Goal: Obtain resource: Download file/media

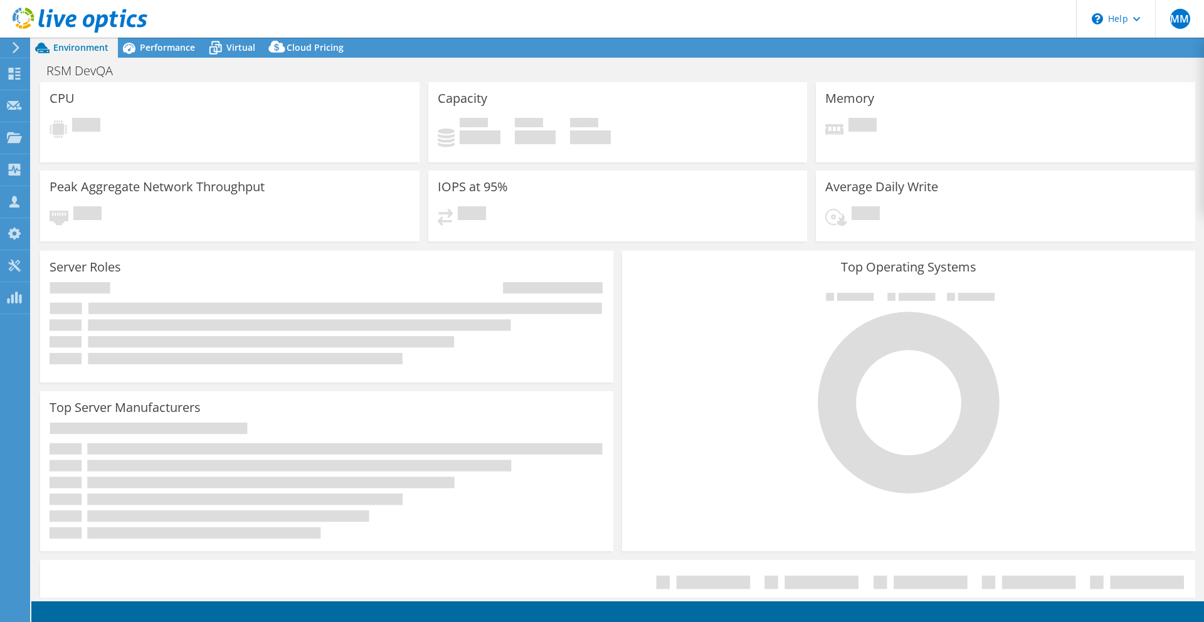
select select "USD"
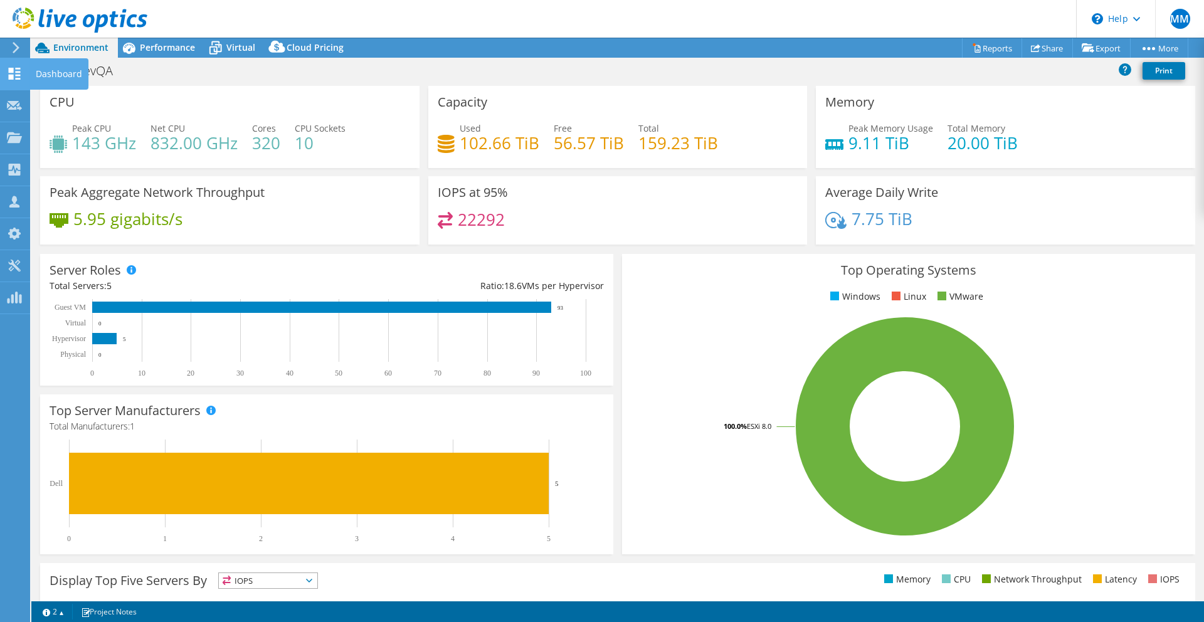
click at [11, 69] on use at bounding box center [15, 74] width 12 height 12
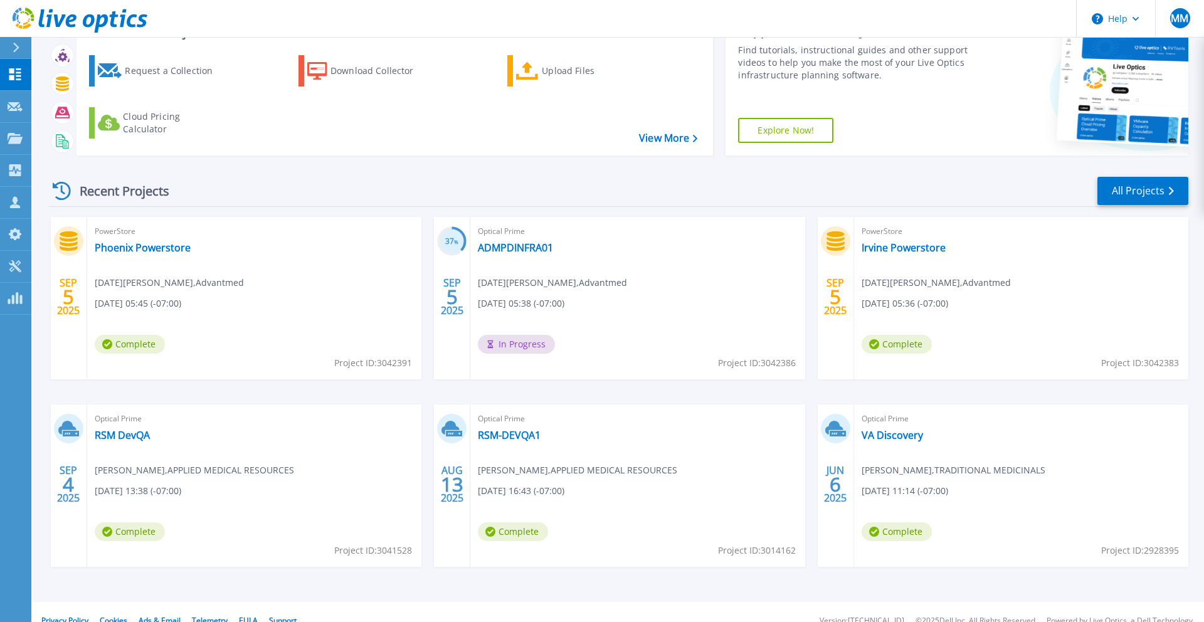
scroll to position [73, 0]
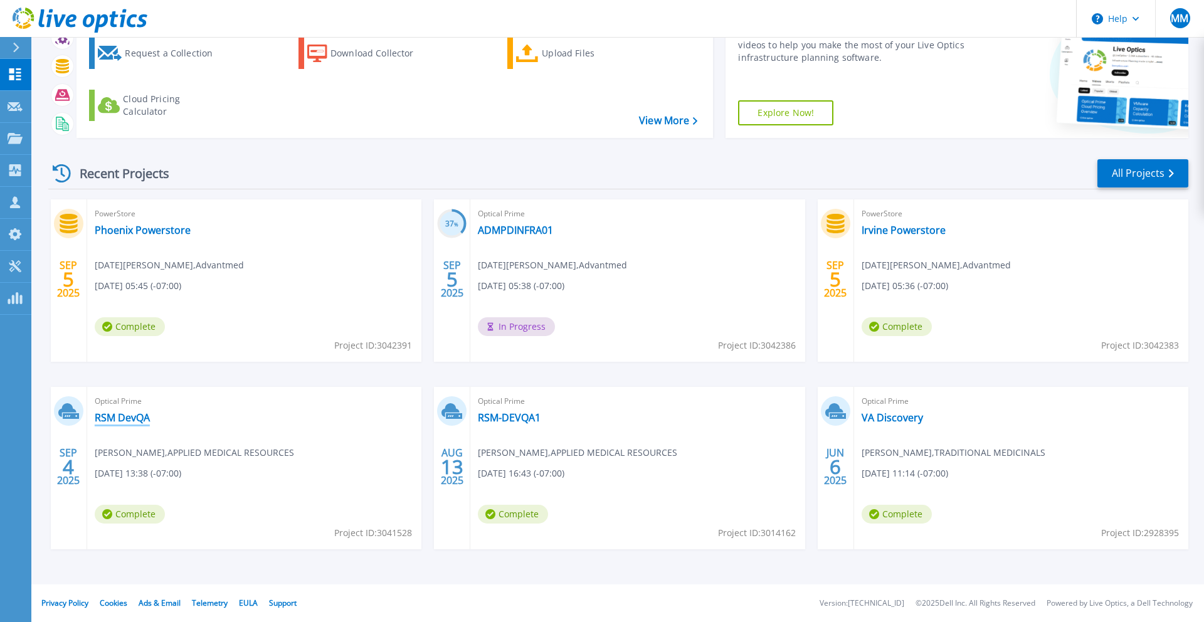
click at [118, 419] on link "RSM DevQA" at bounding box center [122, 417] width 55 height 13
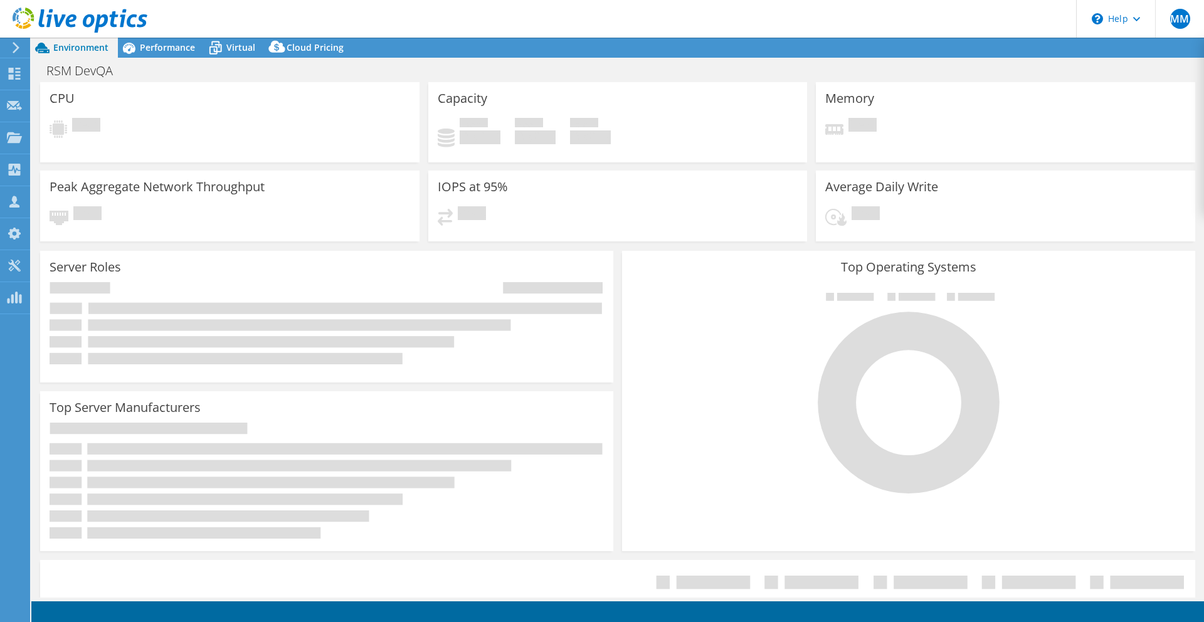
select select "USD"
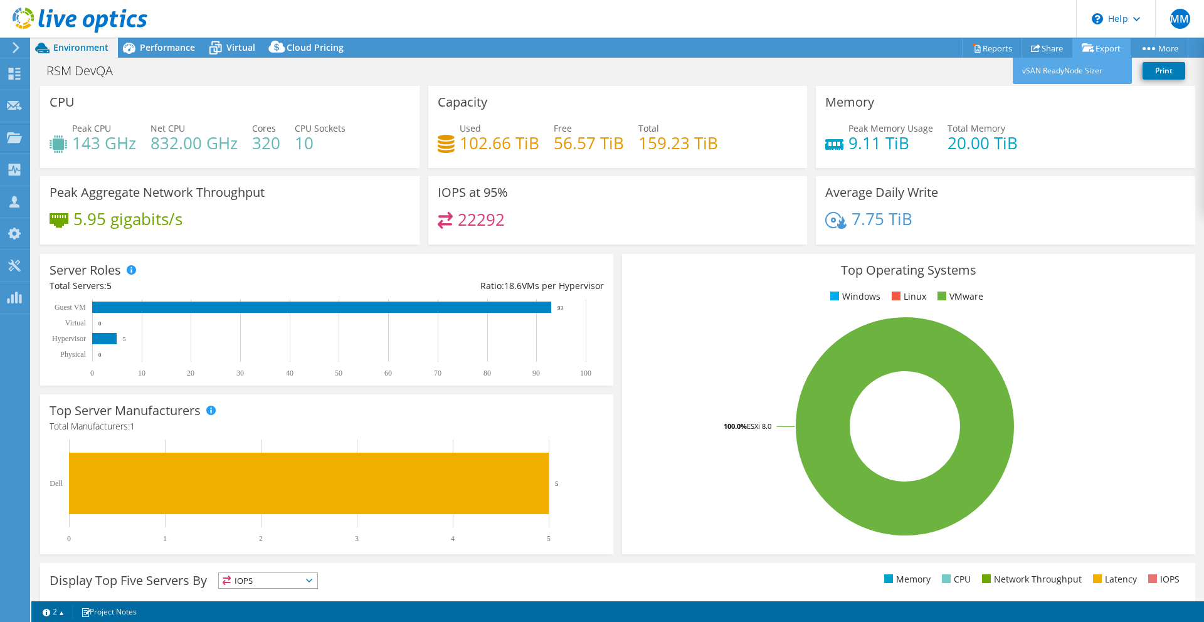
click at [1095, 51] on link "Export" at bounding box center [1101, 47] width 58 height 19
click at [988, 47] on link "Reports" at bounding box center [992, 47] width 60 height 19
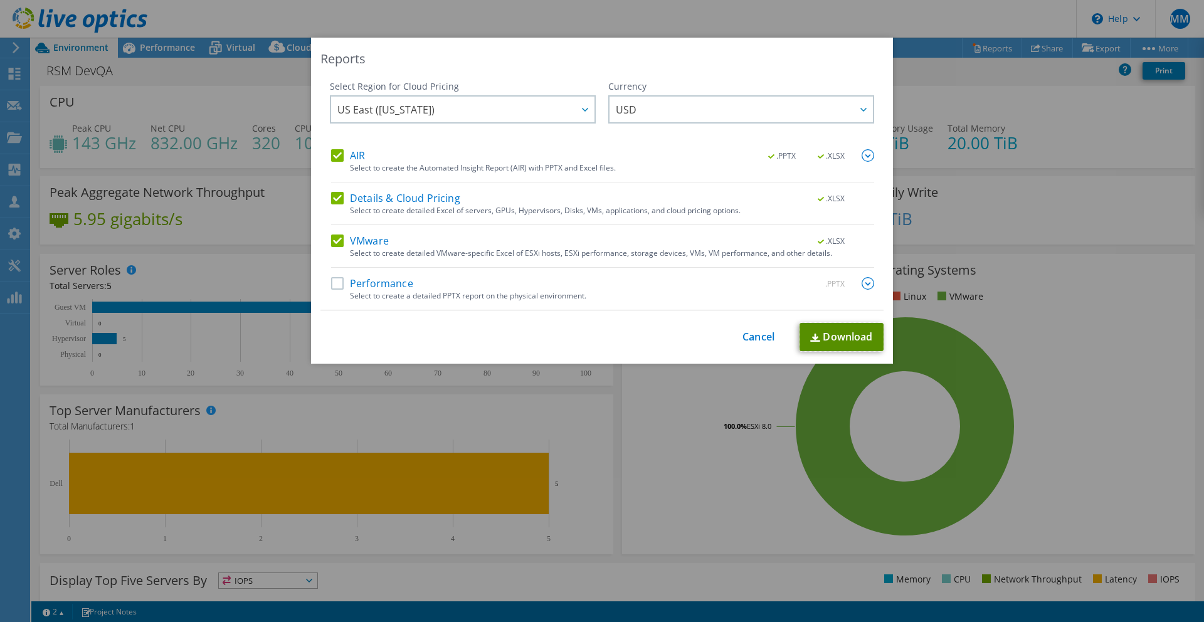
drag, startPoint x: 828, startPoint y: 334, endPoint x: 892, endPoint y: 354, distance: 66.6
click at [829, 334] on link "Download" at bounding box center [841, 337] width 84 height 28
click at [751, 333] on link "Cancel" at bounding box center [758, 337] width 32 height 12
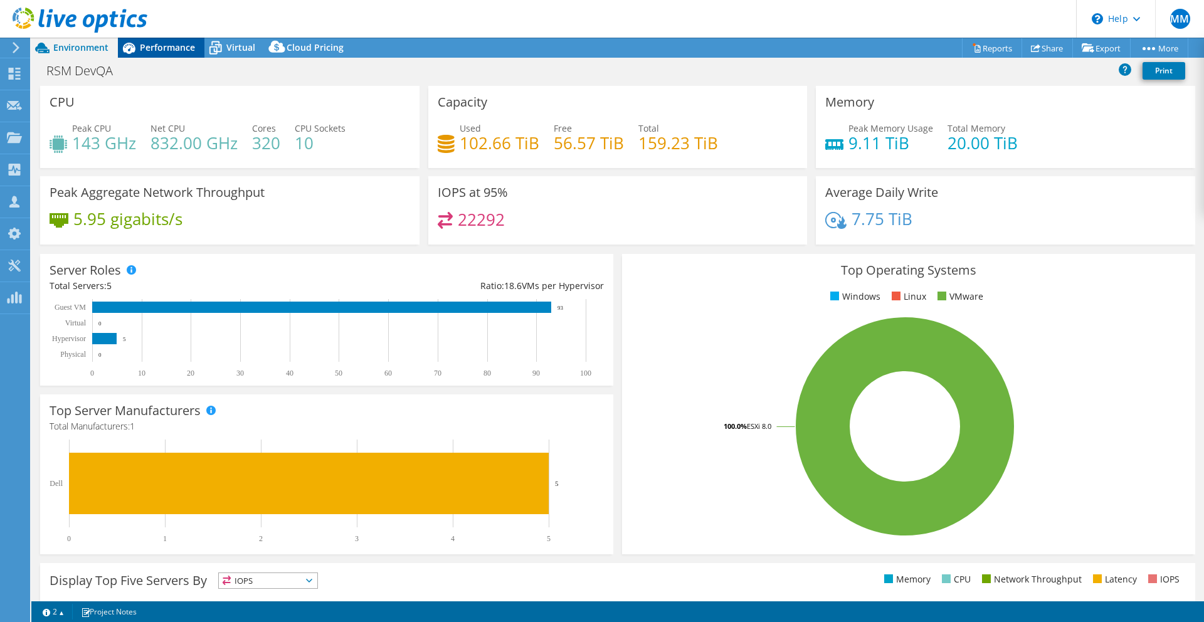
click at [167, 48] on span "Performance" at bounding box center [167, 47] width 55 height 12
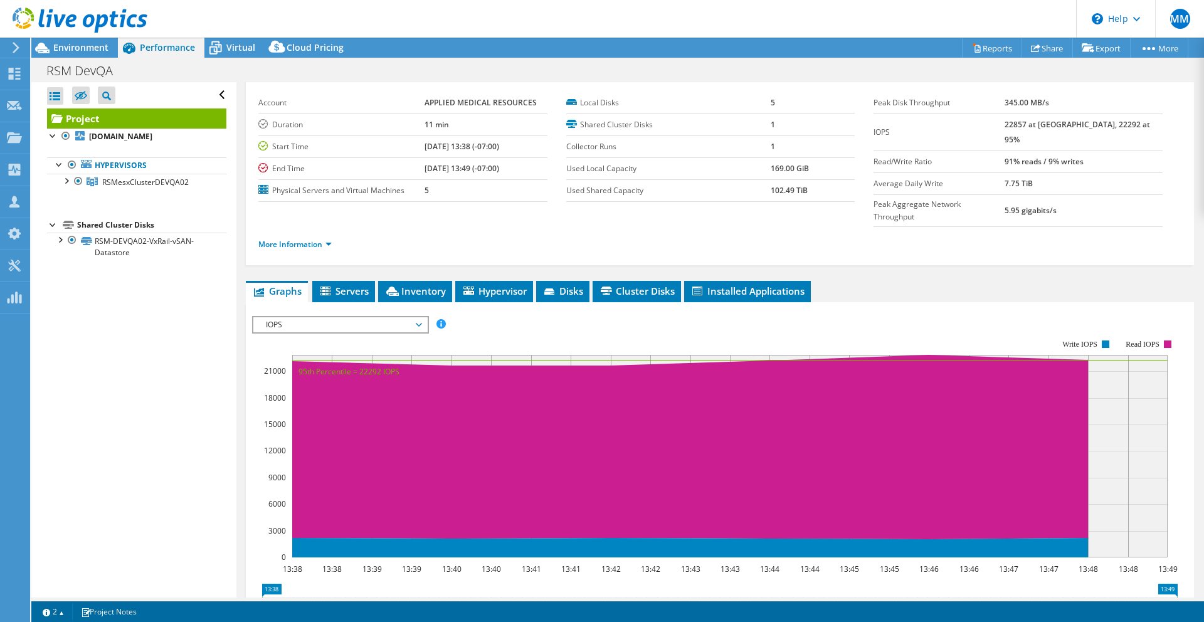
scroll to position [124, 0]
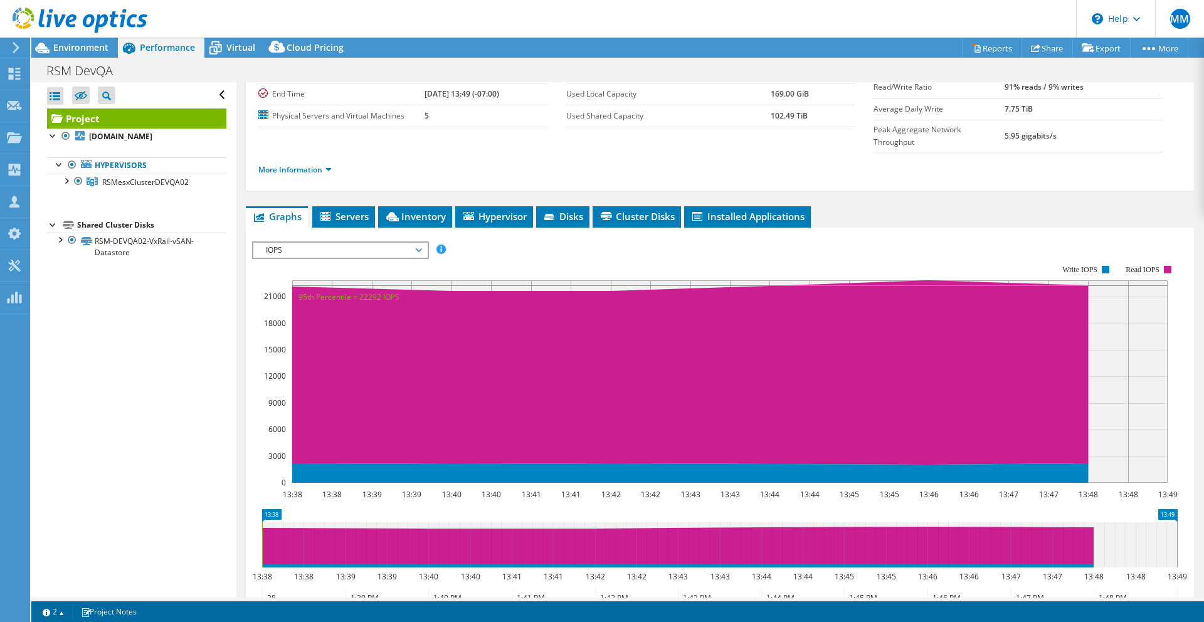
click at [418, 243] on span "IOPS" at bounding box center [340, 250] width 161 height 15
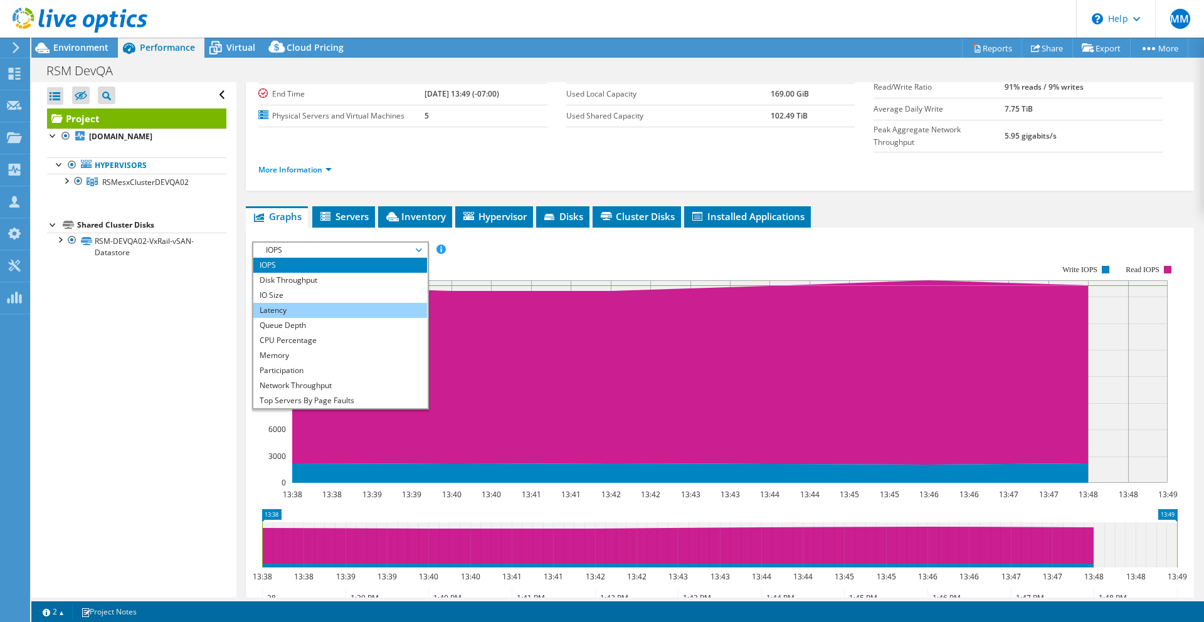
click at [318, 303] on li "Latency" at bounding box center [340, 310] width 174 height 15
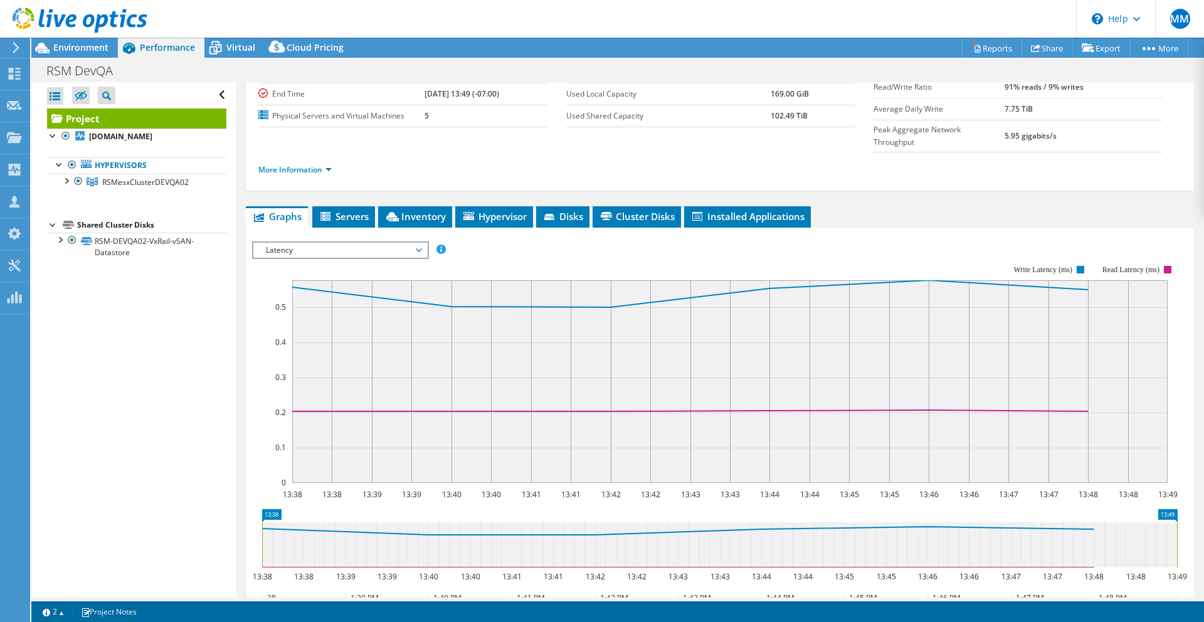
click at [418, 243] on span "Latency" at bounding box center [340, 250] width 161 height 15
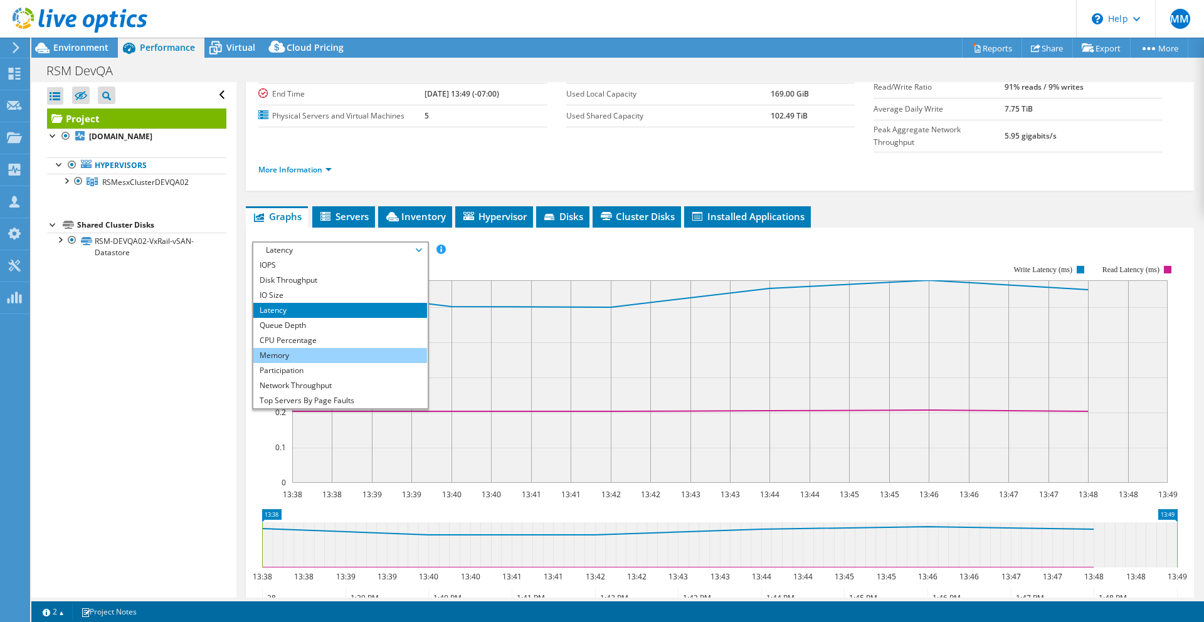
click at [325, 348] on li "Memory" at bounding box center [340, 355] width 174 height 15
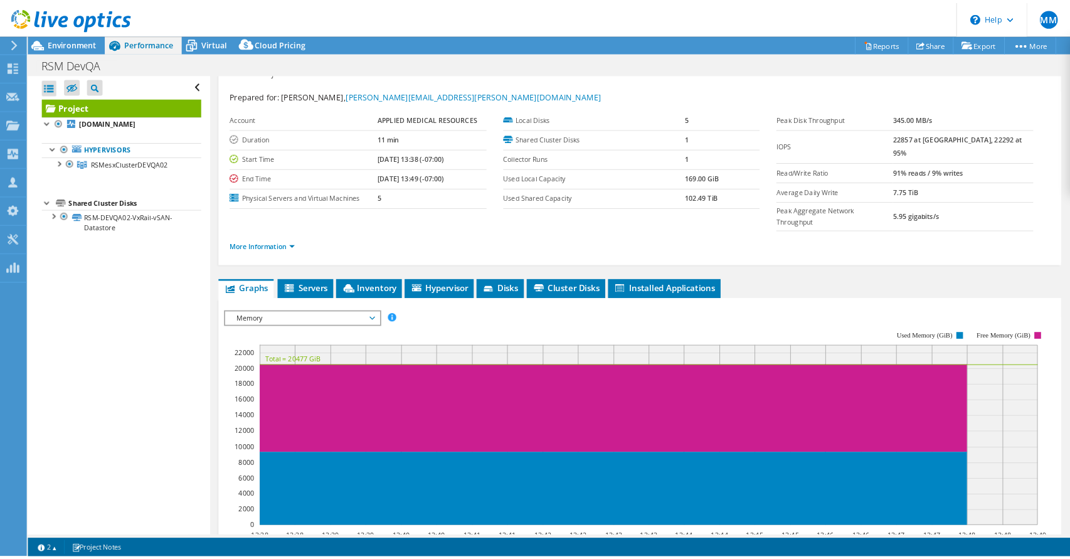
scroll to position [0, 0]
